Goal: Task Accomplishment & Management: Manage account settings

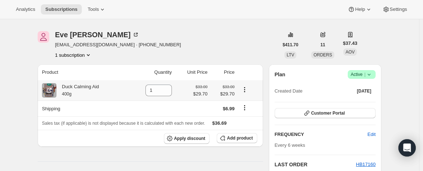
scroll to position [17, 0]
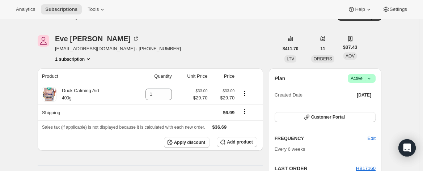
click at [92, 58] on icon "Product actions" at bounding box center [88, 58] width 7 height 7
click at [80, 72] on span "12159156420 Info Current" at bounding box center [76, 72] width 50 height 5
click at [68, 74] on span "12159156420 Info Current" at bounding box center [76, 72] width 50 height 5
click at [193, 50] on div "[PERSON_NAME] [PERSON_NAME][EMAIL_ADDRESS][DOMAIN_NAME] · [PHONE_NUMBER] 1 subs…" at bounding box center [158, 49] width 241 height 28
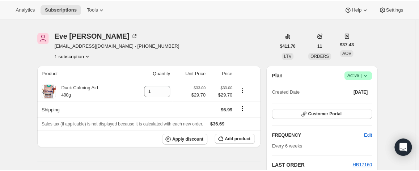
scroll to position [0, 0]
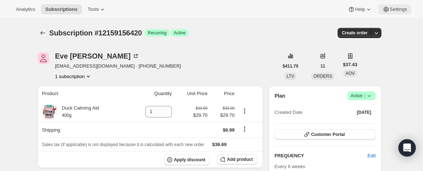
click at [397, 9] on span "Settings" at bounding box center [398, 10] width 17 height 6
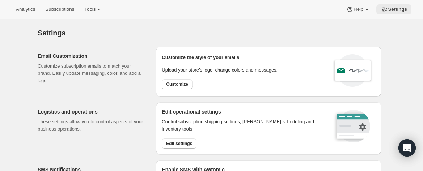
select select "22:00"
select select "07:00"
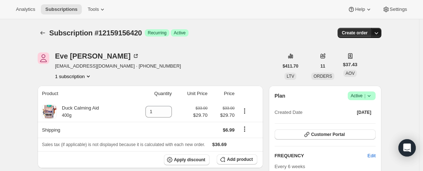
click at [380, 33] on icon "button" at bounding box center [376, 32] width 7 height 7
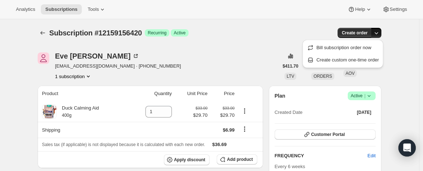
click at [157, 36] on div "Success Recurring Success Active" at bounding box center [167, 32] width 44 height 7
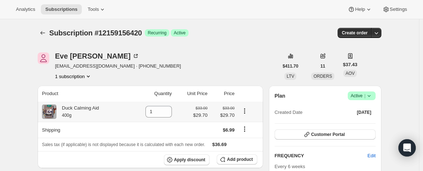
click at [246, 112] on icon "Product actions" at bounding box center [244, 111] width 7 height 7
click at [229, 68] on div "[PERSON_NAME] [PERSON_NAME][EMAIL_ADDRESS][DOMAIN_NAME] · [PHONE_NUMBER] 1 subs…" at bounding box center [158, 67] width 241 height 28
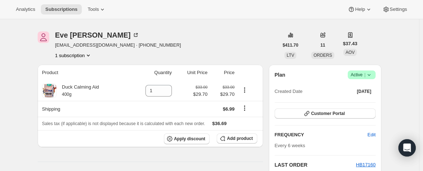
scroll to position [21, 0]
click at [375, 75] on span "Success Active |" at bounding box center [362, 74] width 28 height 9
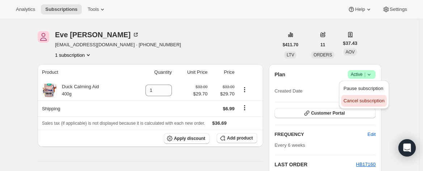
click at [370, 102] on span "Cancel subscription" at bounding box center [364, 100] width 41 height 5
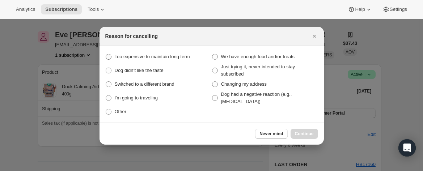
click at [151, 60] on label "Too expensive to maintain long term" at bounding box center [158, 57] width 106 height 10
click at [106, 54] on budget "Too expensive to maintain long term" at bounding box center [106, 54] width 0 height 0
radio budget "true"
click at [305, 134] on span "Continue" at bounding box center [304, 134] width 19 height 6
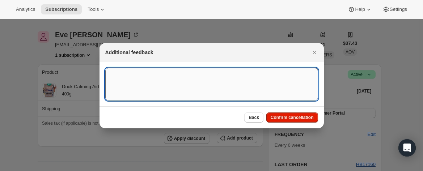
click at [131, 86] on textarea ":rbk:" at bounding box center [211, 84] width 213 height 33
paste textarea "Unfortunately I can’t afford it right now and I’m not sure when I will be able …"
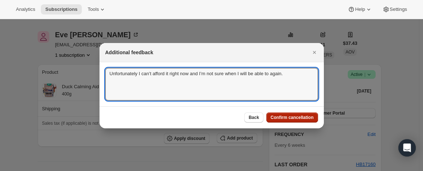
type textarea "Unfortunately I can’t afford it right now and I’m not sure when I will be able …"
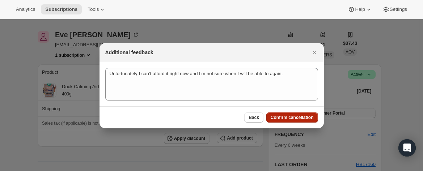
click at [283, 116] on span "Confirm cancellation" at bounding box center [292, 118] width 43 height 6
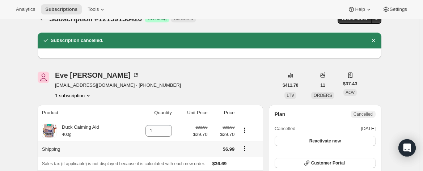
scroll to position [0, 0]
